Goal: Task Accomplishment & Management: Complete application form

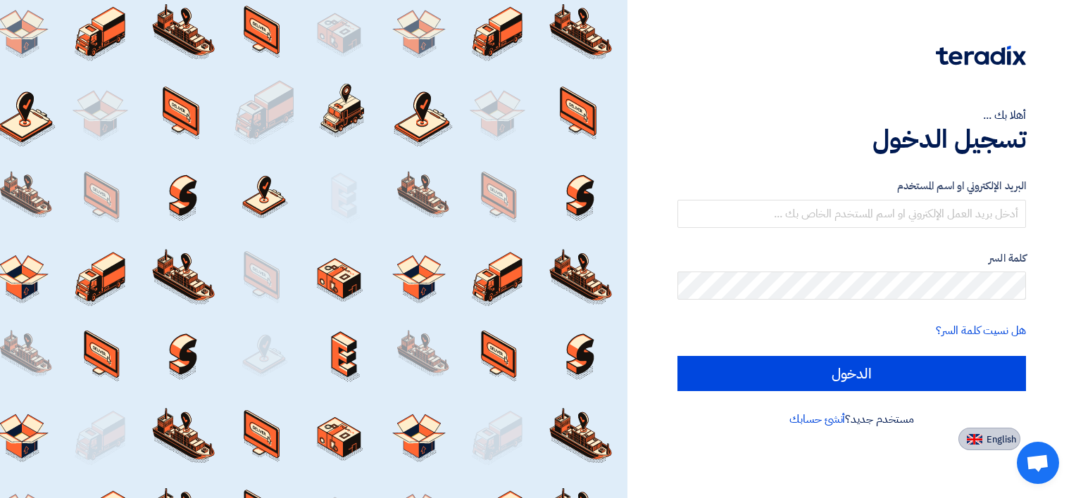
click at [983, 442] on button "English" at bounding box center [989, 439] width 62 height 23
type input "Sign in"
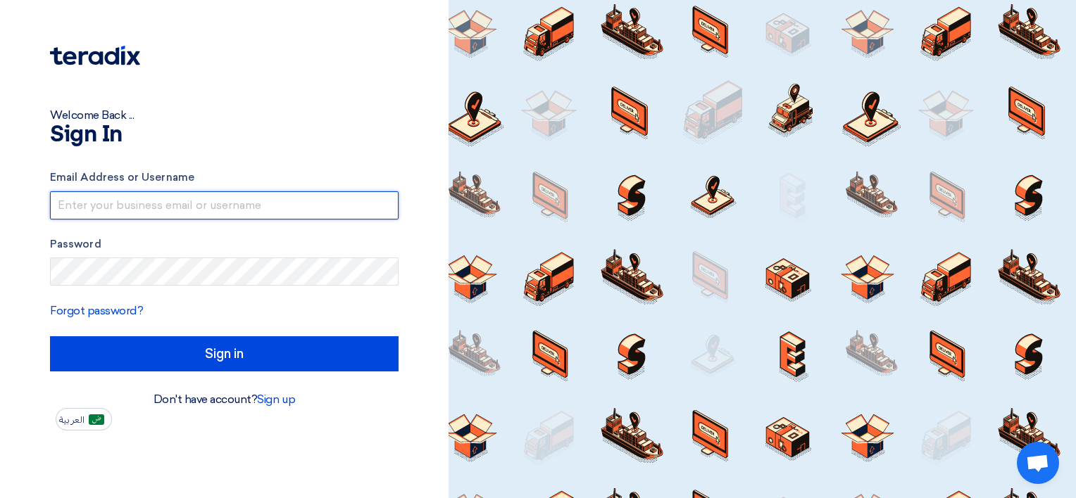
click at [232, 197] on input "text" at bounding box center [224, 205] width 348 height 28
type input "[EMAIL_ADDRESS][DOMAIN_NAME]"
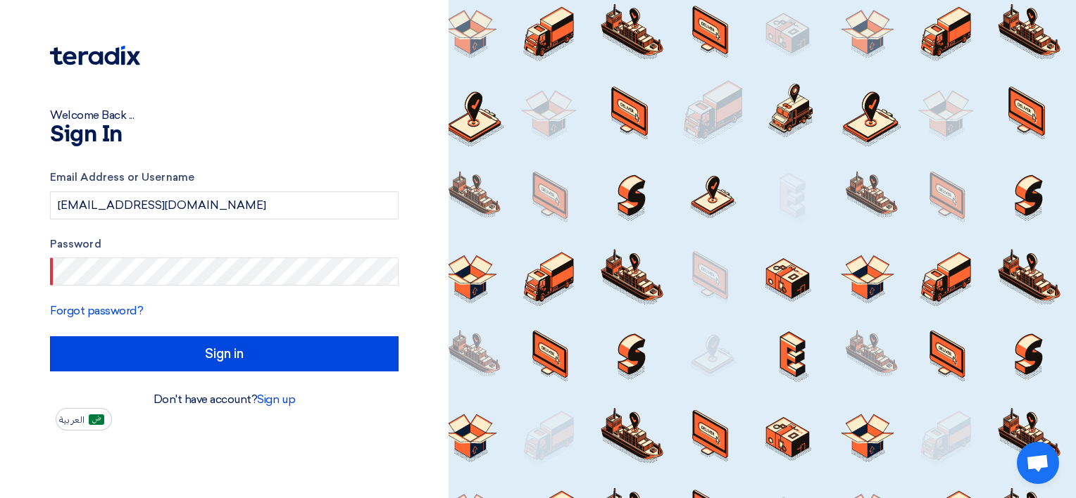
click at [137, 256] on div "Password" at bounding box center [224, 262] width 348 height 50
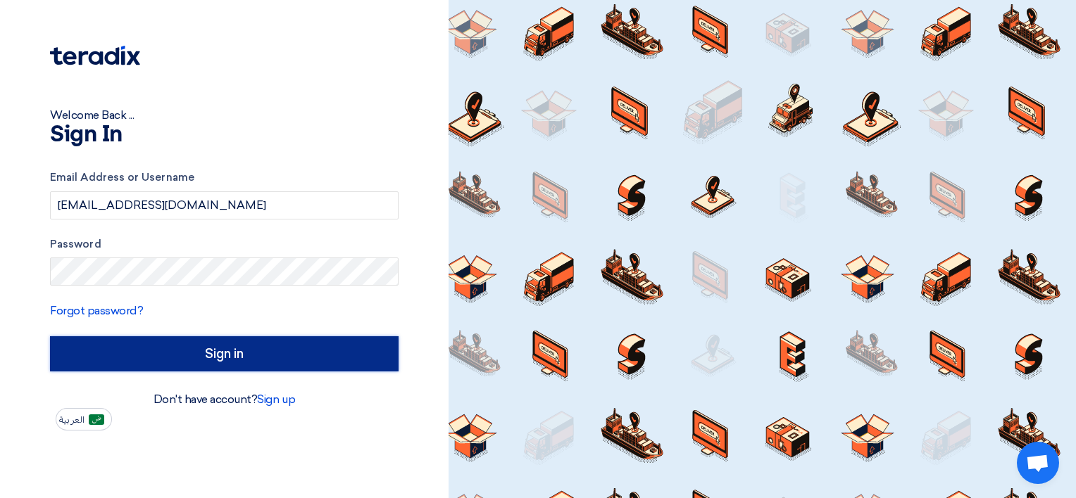
click at [159, 356] on input "Sign in" at bounding box center [224, 354] width 348 height 35
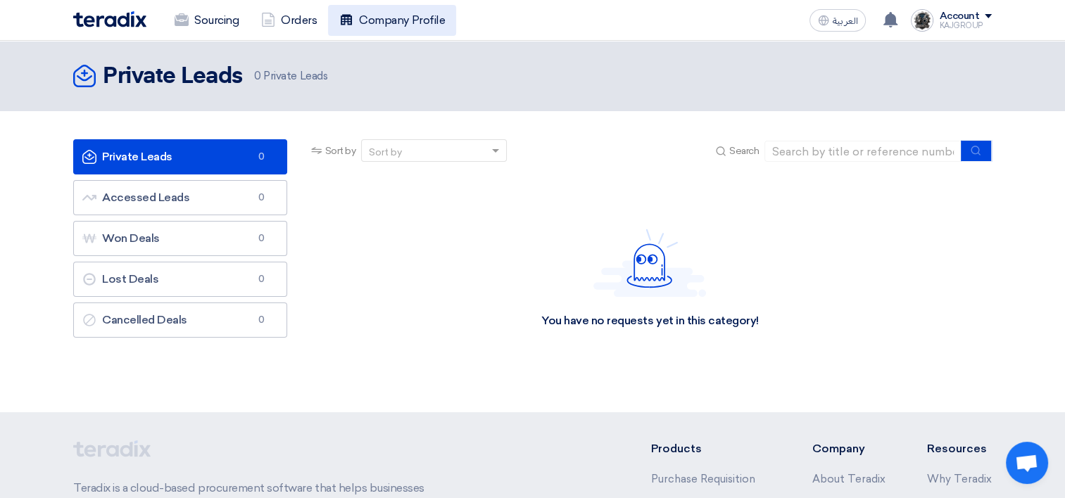
click at [358, 22] on link "Company Profile" at bounding box center [392, 20] width 128 height 31
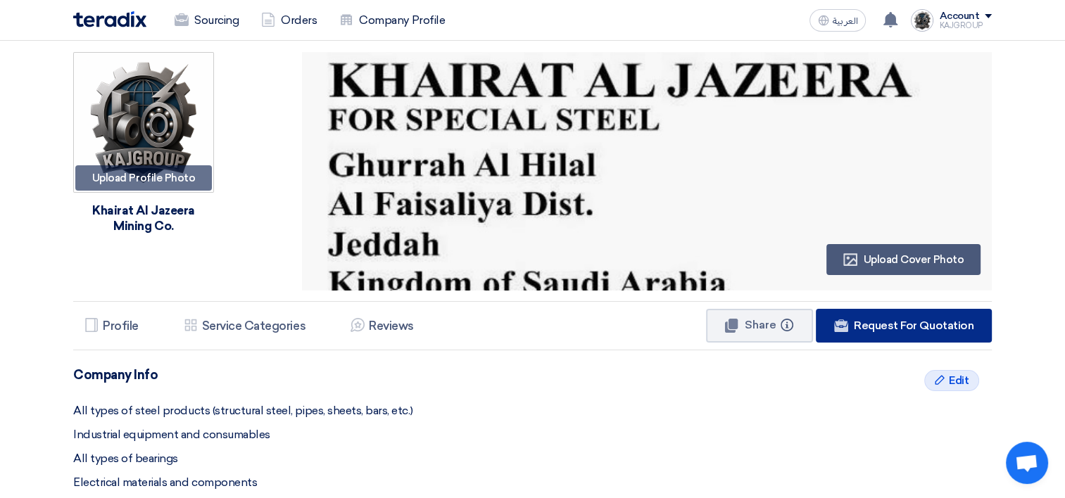
click at [888, 322] on span "Request For Quotation" at bounding box center [914, 325] width 120 height 13
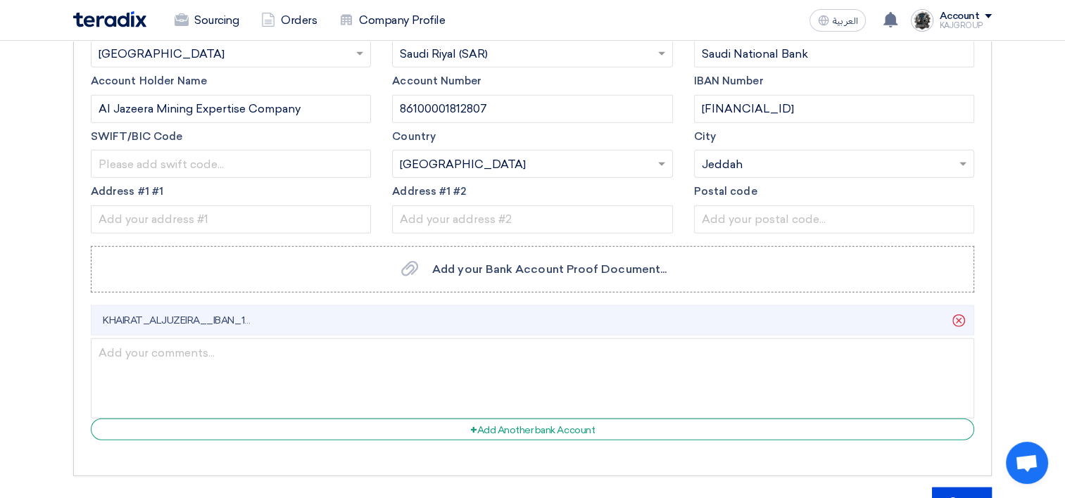
scroll to position [3571, 0]
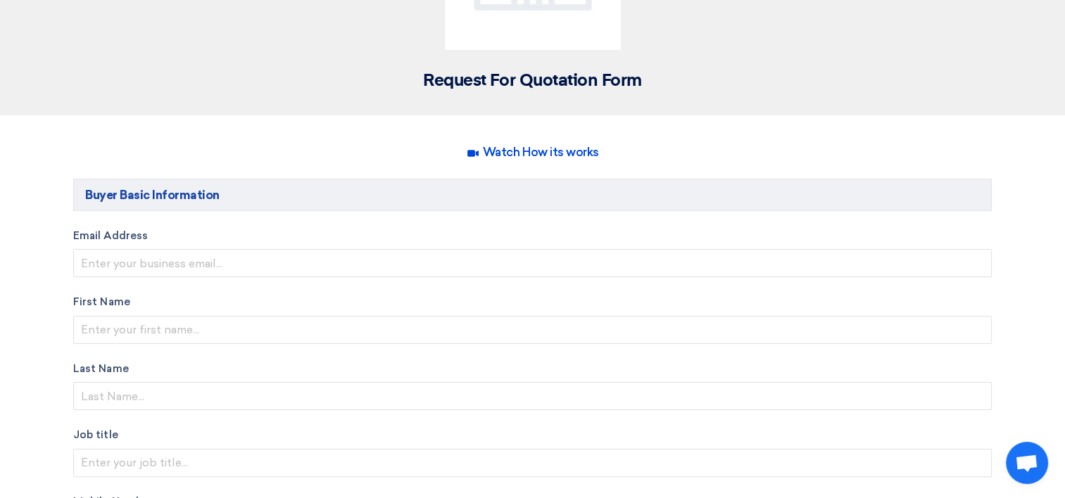
scroll to position [194, 0]
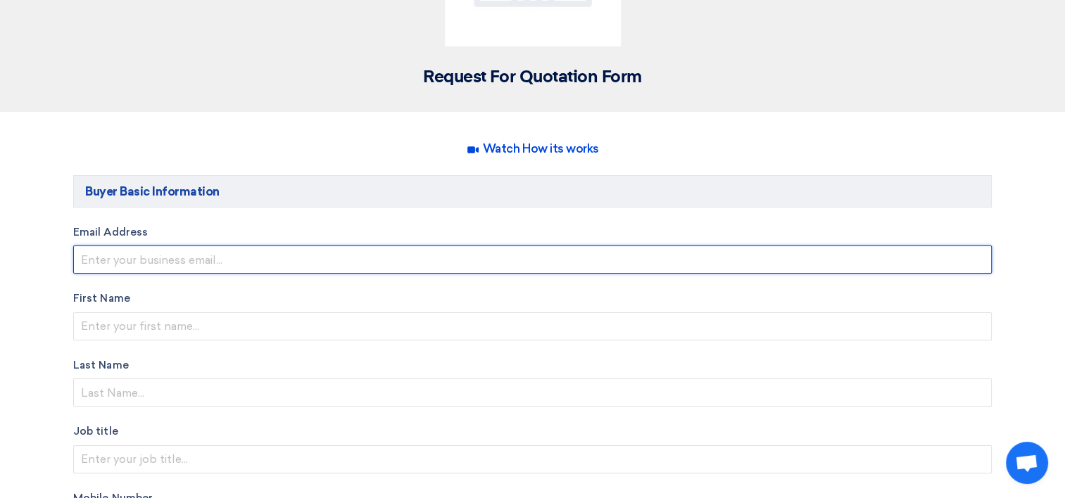
click at [200, 256] on input "email" at bounding box center [532, 260] width 919 height 28
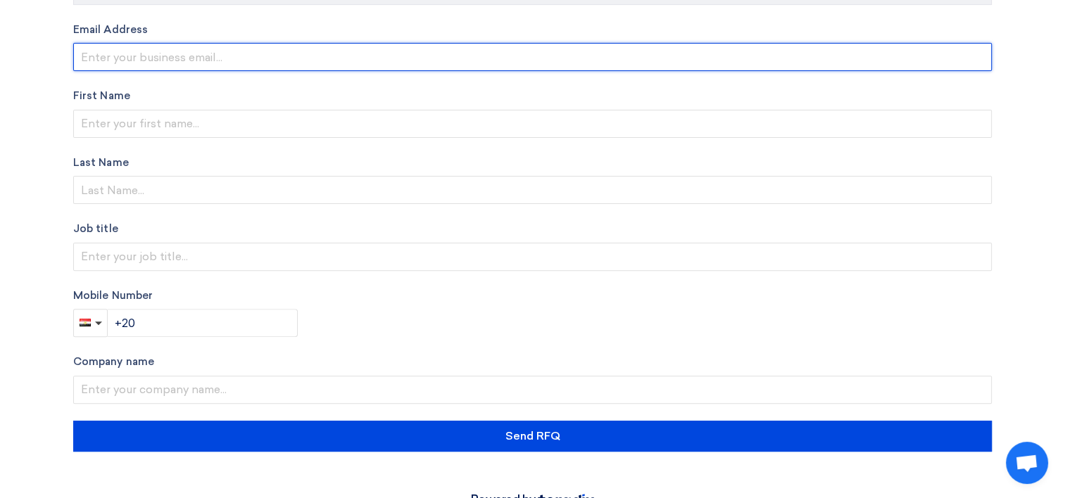
scroll to position [434, 0]
